Goal: Task Accomplishment & Management: Manage account settings

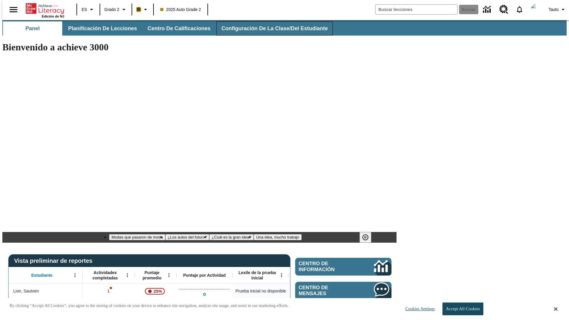
click at [268, 28] on span "Configuración de la clase/del estudiante" at bounding box center [274, 28] width 106 height 7
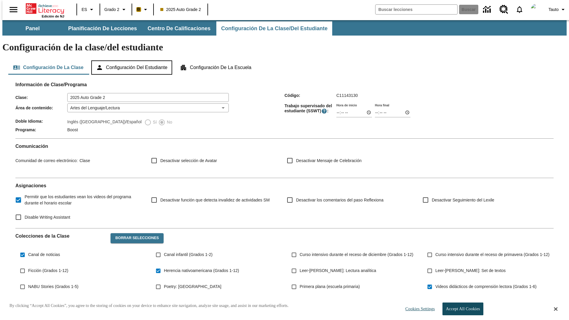
click at [132, 60] on button "Configuración del estudiante" at bounding box center [131, 67] width 81 height 14
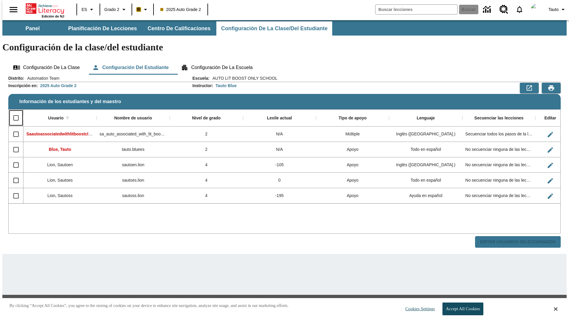
click at [13, 112] on input "Select all rows" at bounding box center [16, 118] width 12 height 12
checkbox input "true"
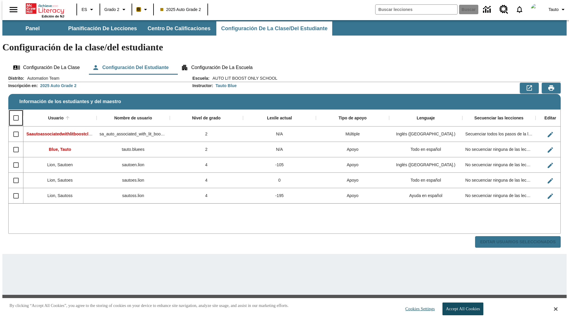
checkbox input "true"
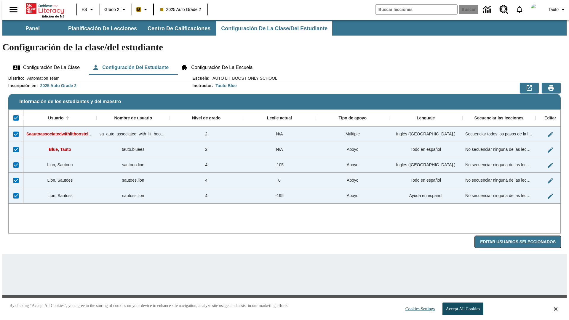
click at [522, 236] on button "Editar Usuarios Seleccionados" at bounding box center [518, 242] width 86 height 12
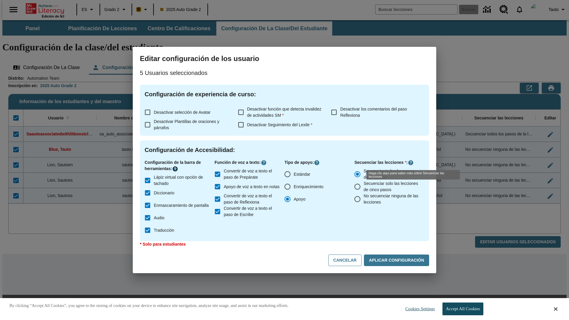
click at [176, 169] on icon "Haga clic aquí para saber más sobre" at bounding box center [175, 169] width 6 height 6
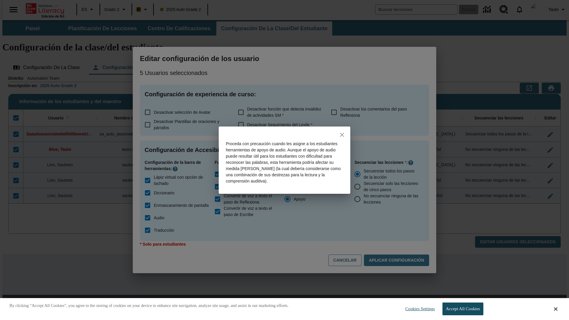
click at [342, 135] on icon "close" at bounding box center [342, 135] width 4 height 4
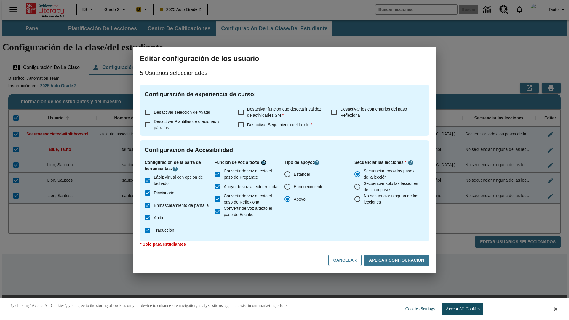
click at [265, 163] on icon "Haga clic aquí para saber más sobre" at bounding box center [264, 163] width 6 height 6
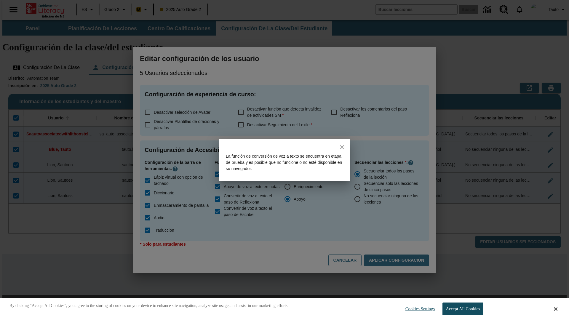
click at [342, 147] on icon "close" at bounding box center [342, 147] width 4 height 4
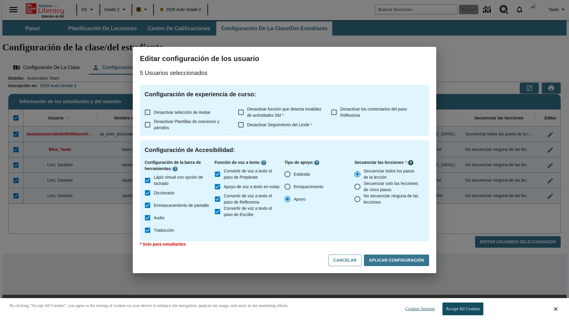
click at [411, 163] on icon "Haga clic aquí para saber más sobre" at bounding box center [411, 163] width 6 height 6
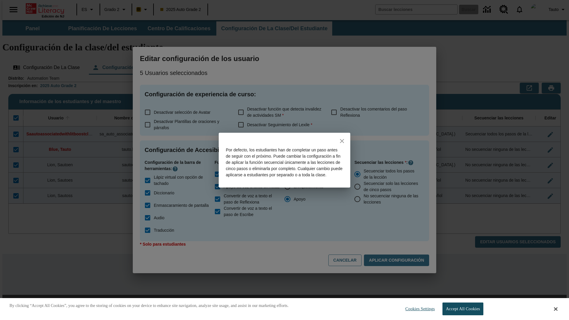
click at [342, 139] on icon "close" at bounding box center [342, 141] width 4 height 4
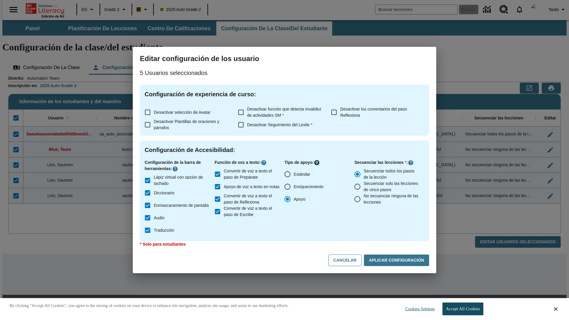
click at [318, 163] on icon "Haga clic aquí para saber más sobre" at bounding box center [317, 163] width 6 height 6
